Goal: Task Accomplishment & Management: Manage account settings

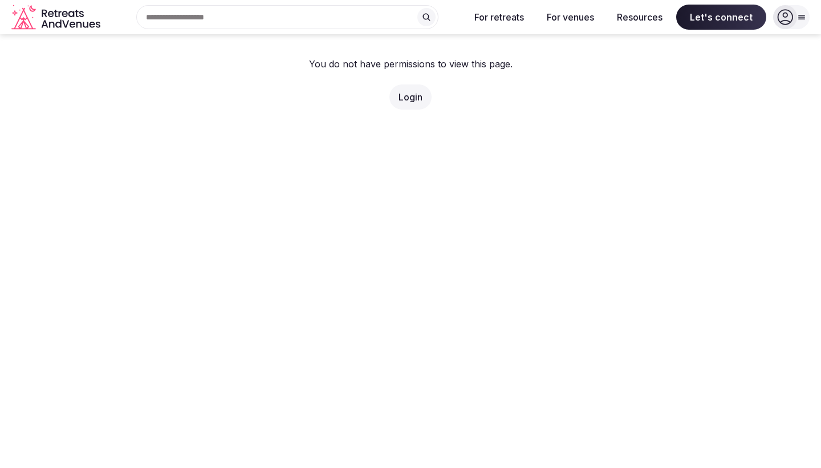
click at [412, 103] on button "Login" at bounding box center [411, 96] width 42 height 25
click at [412, 95] on link "Login" at bounding box center [411, 96] width 24 height 11
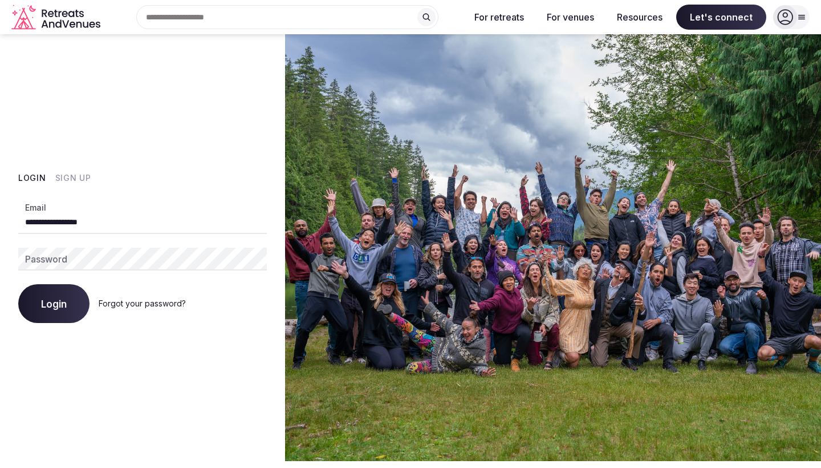
type input "**********"
click at [62, 308] on span "Login" at bounding box center [54, 303] width 26 height 11
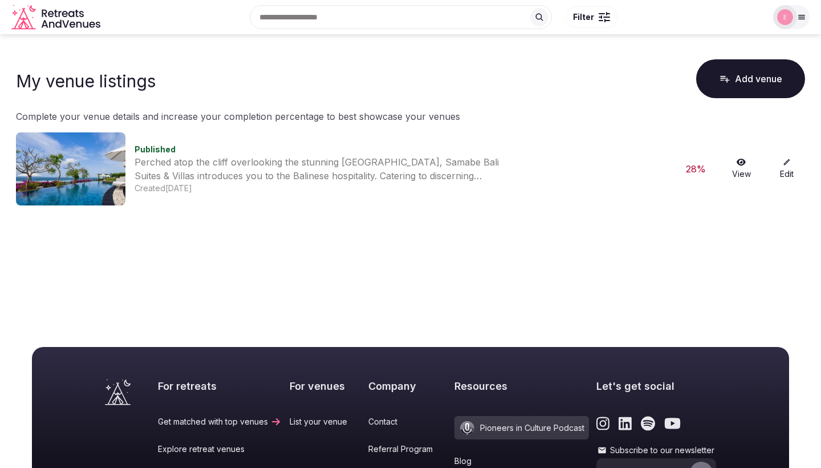
click at [576, 1] on div "Search Popular Destinations [GEOGRAPHIC_DATA], [GEOGRAPHIC_DATA] [GEOGRAPHIC_DA…" at bounding box center [436, 17] width 662 height 49
click at [787, 168] on link "Edit" at bounding box center [787, 169] width 37 height 22
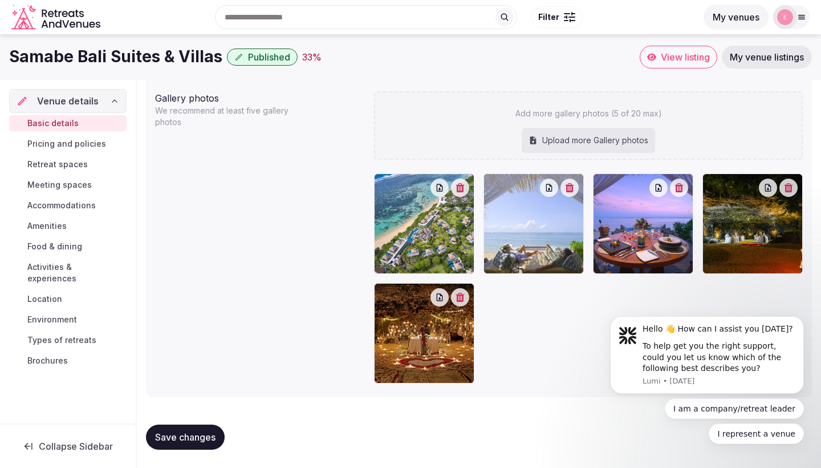
click at [795, 192] on button "button" at bounding box center [789, 188] width 18 height 18
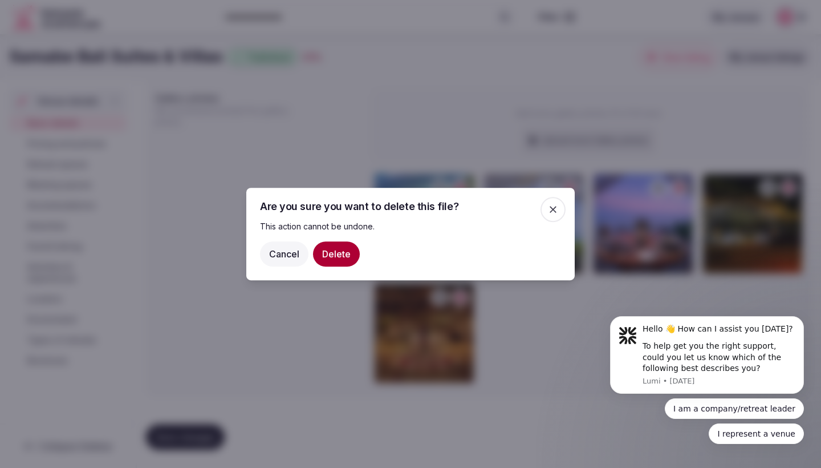
click at [351, 250] on button "Delete" at bounding box center [336, 253] width 47 height 25
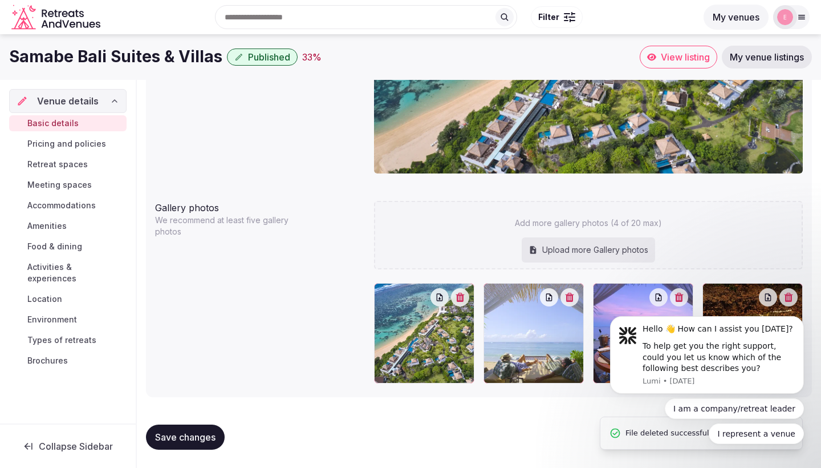
scroll to position [1224, 0]
click at [802, 322] on icon "Dismiss notification" at bounding box center [801, 320] width 6 height 6
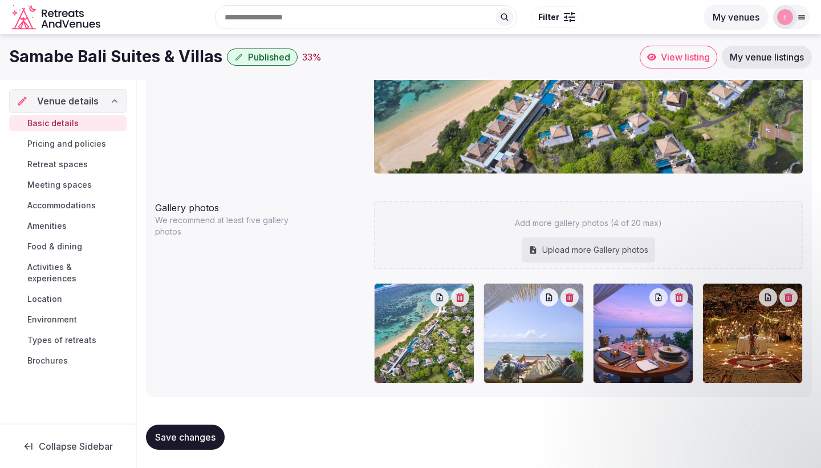
click at [623, 239] on div "Upload more Gallery photos" at bounding box center [588, 249] width 133 height 25
type input "**********"
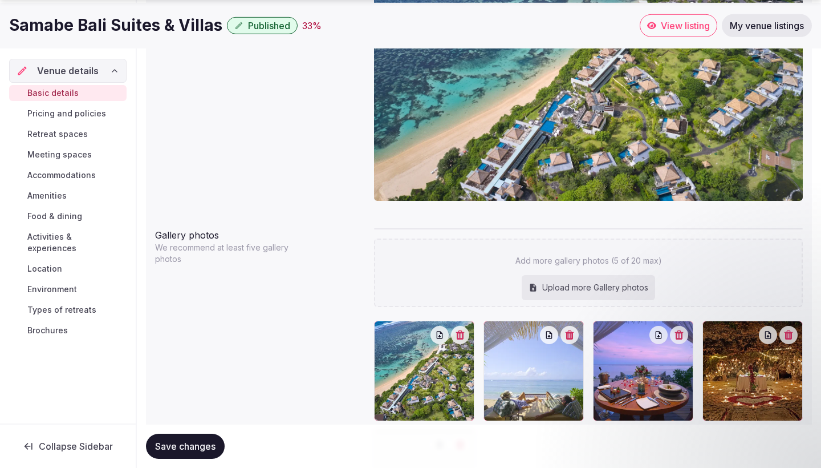
scroll to position [1209, 0]
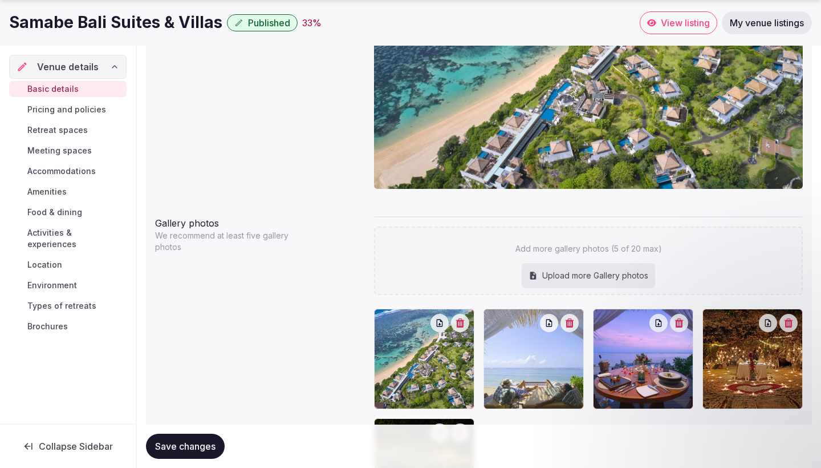
click at [461, 330] on button "button" at bounding box center [460, 323] width 18 height 18
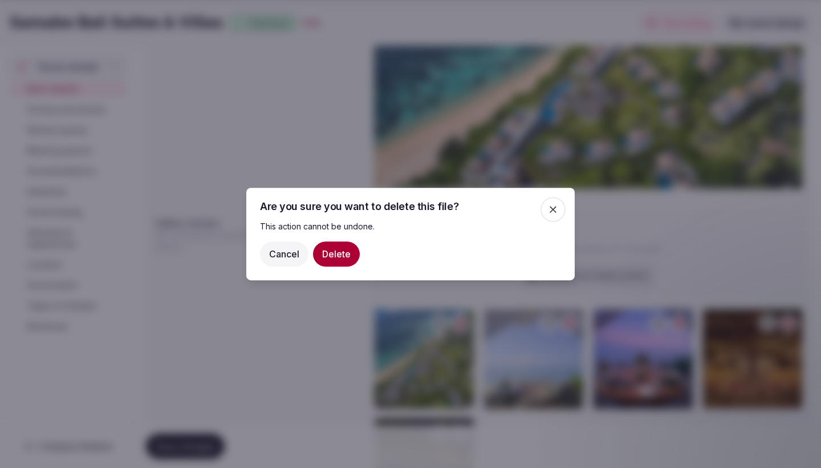
click at [346, 256] on button "Delete" at bounding box center [336, 253] width 47 height 25
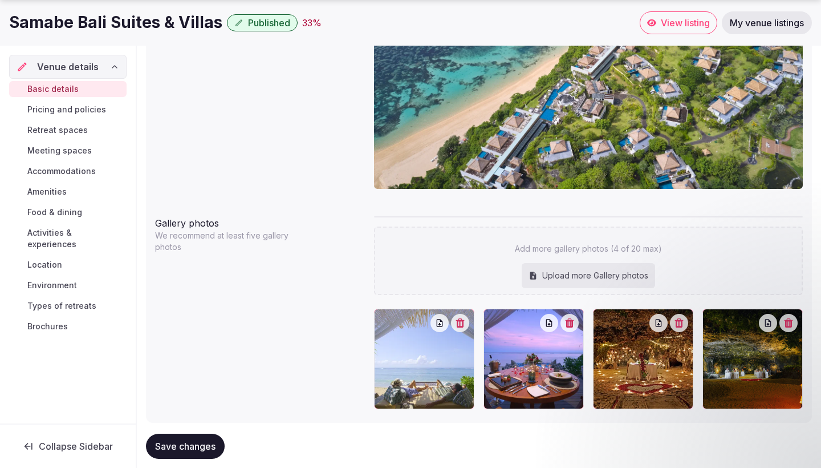
click at [193, 449] on span "Save changes" at bounding box center [185, 445] width 60 height 11
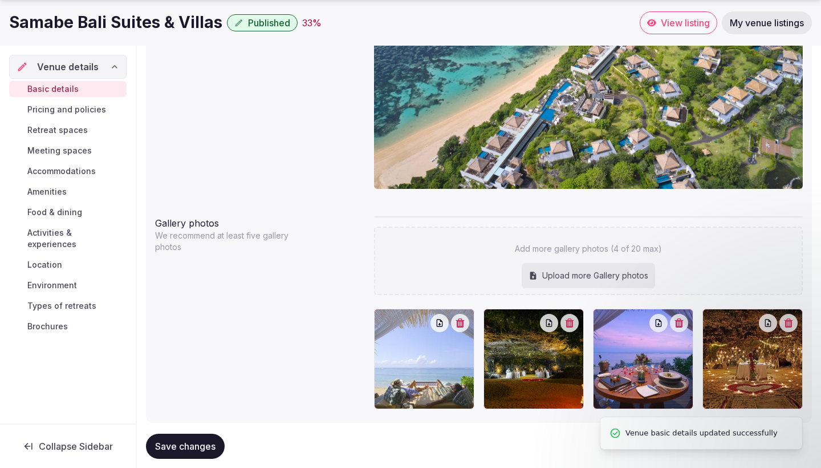
click at [674, 21] on span "View listing" at bounding box center [685, 22] width 49 height 11
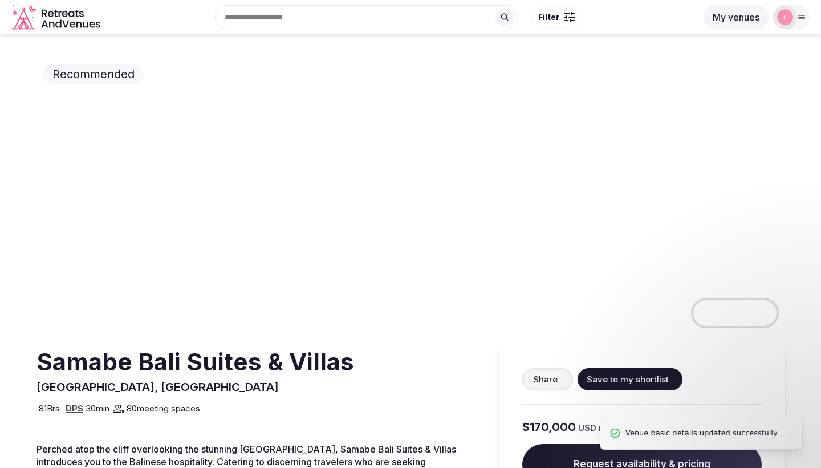
scroll to position [143, 0]
